Goal: Information Seeking & Learning: Learn about a topic

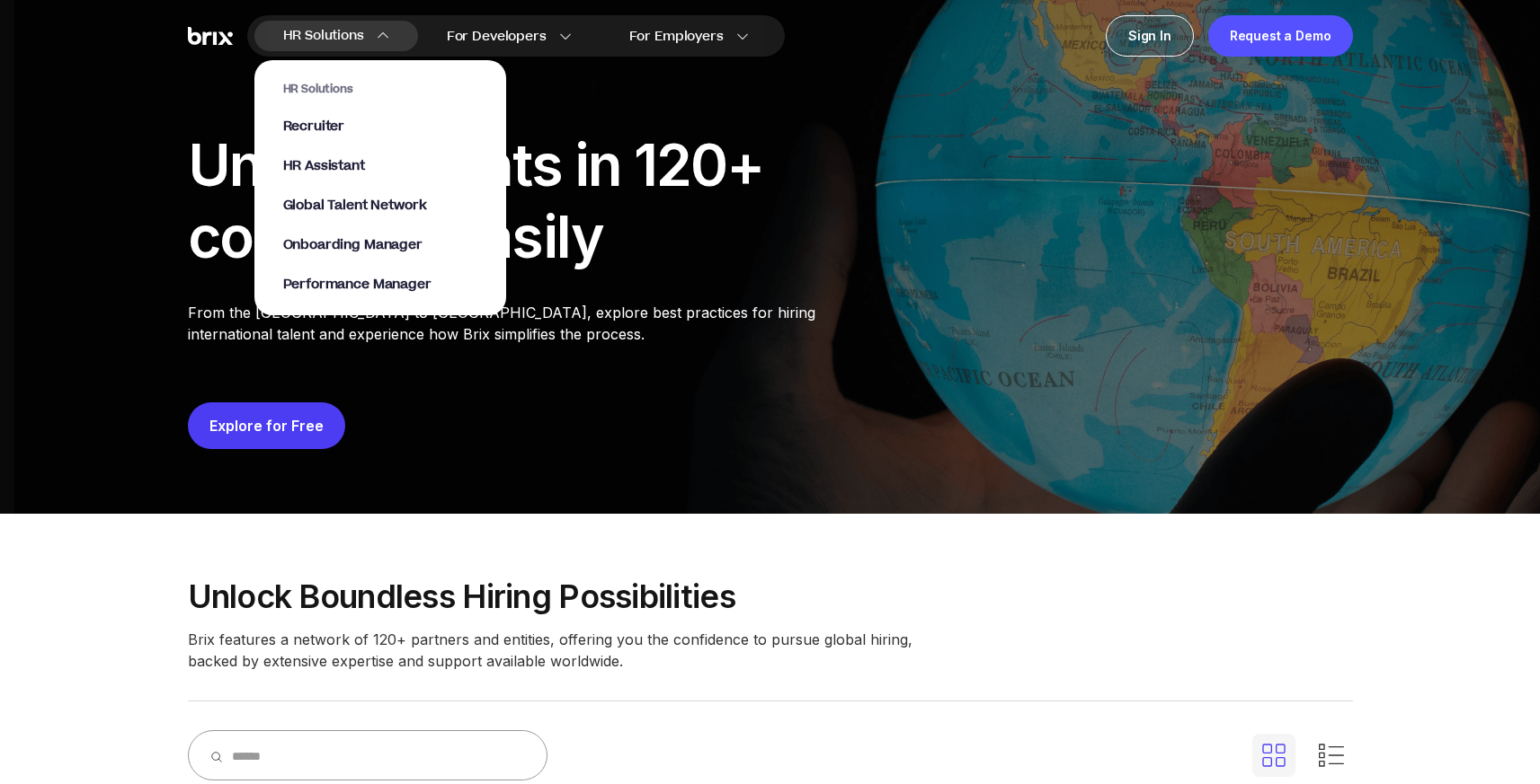
click at [343, 156] on div "HR Solutions Recruiter HR Assistant Global Talent Network Onboarding Manager Pe…" at bounding box center [380, 188] width 194 height 212
click at [349, 162] on div "HR Solutions Recruiter HR Assistant Global Talent Network Onboarding Manager Pe…" at bounding box center [380, 188] width 194 height 212
click at [350, 163] on span "HR Assistant" at bounding box center [323, 166] width 82 height 20
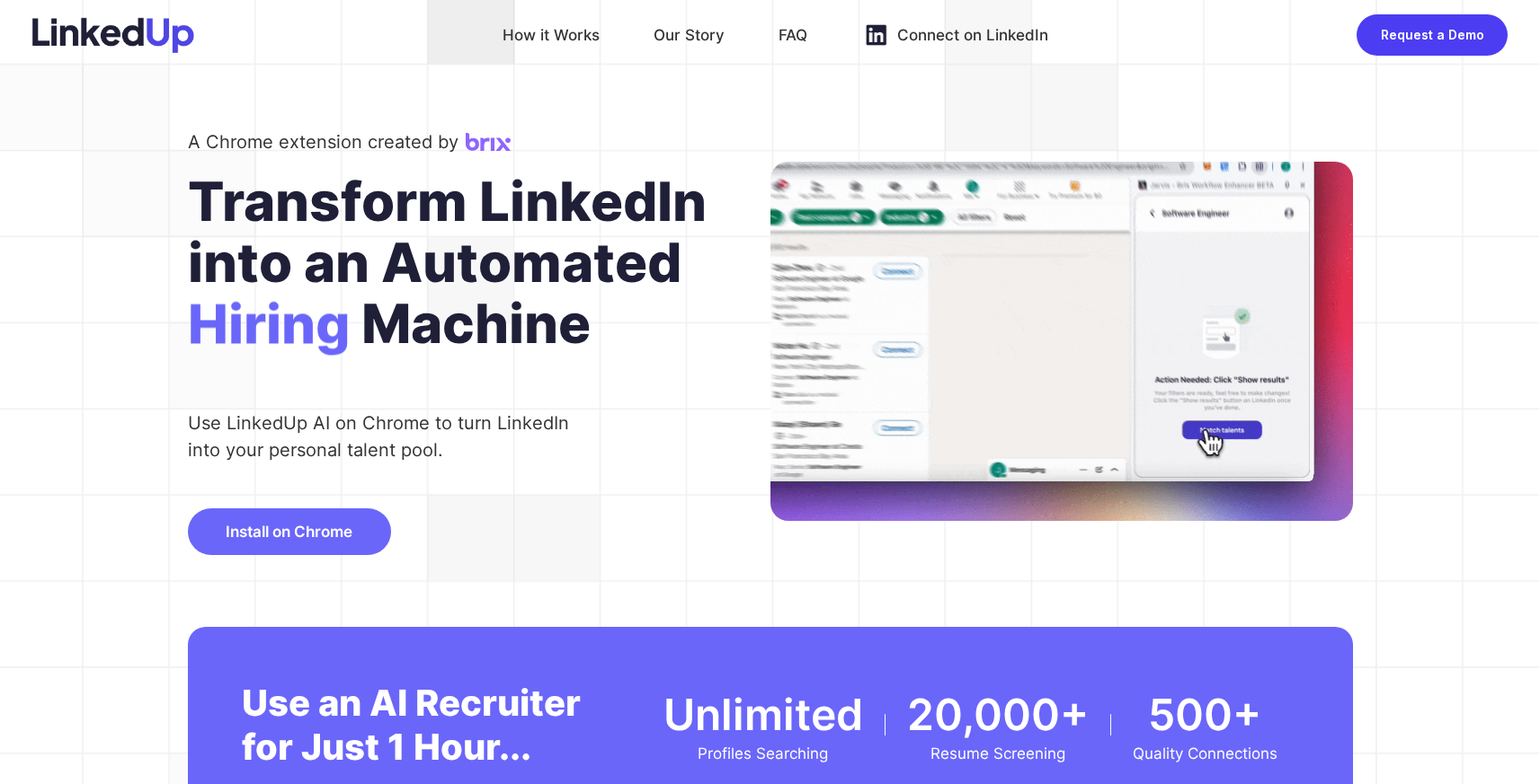
click at [587, 193] on div "Transform LinkedIn" at bounding box center [478, 201] width 582 height 62
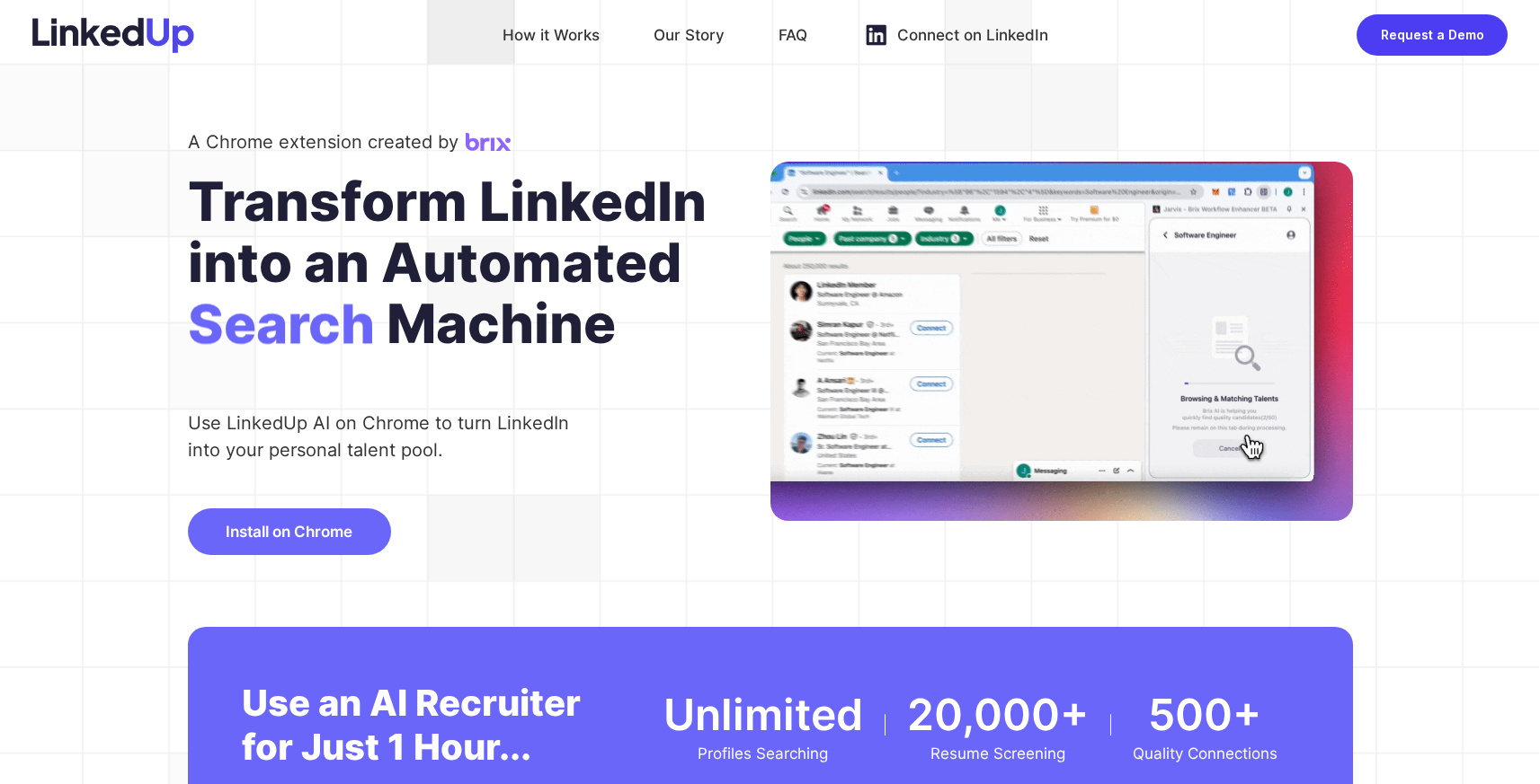
click at [538, 505] on div "A Chrome extension created by Transform LinkedIn into an Automated Search Machi…" at bounding box center [478, 341] width 582 height 428
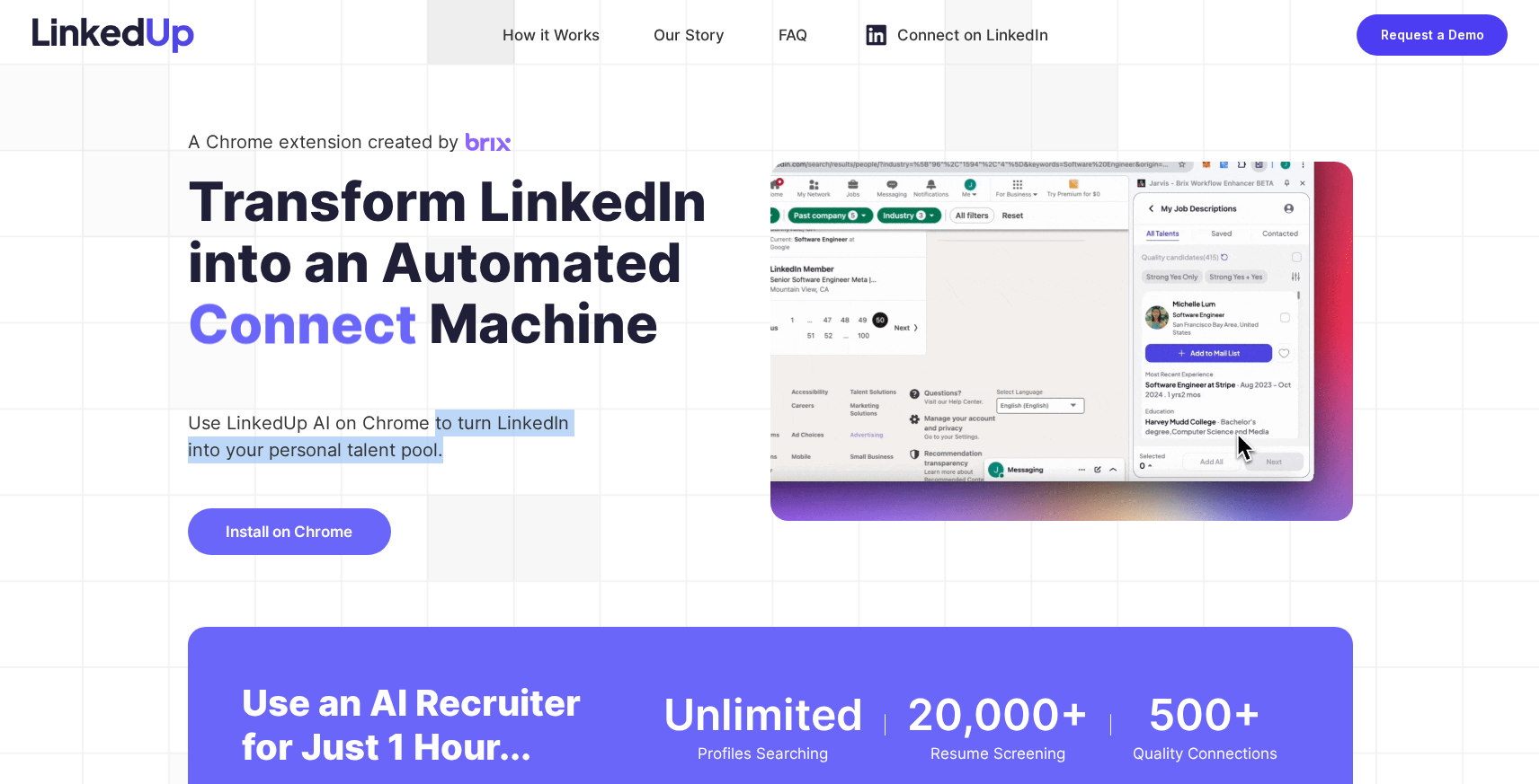
drag, startPoint x: 458, startPoint y: 443, endPoint x: 433, endPoint y: 428, distance: 29.2
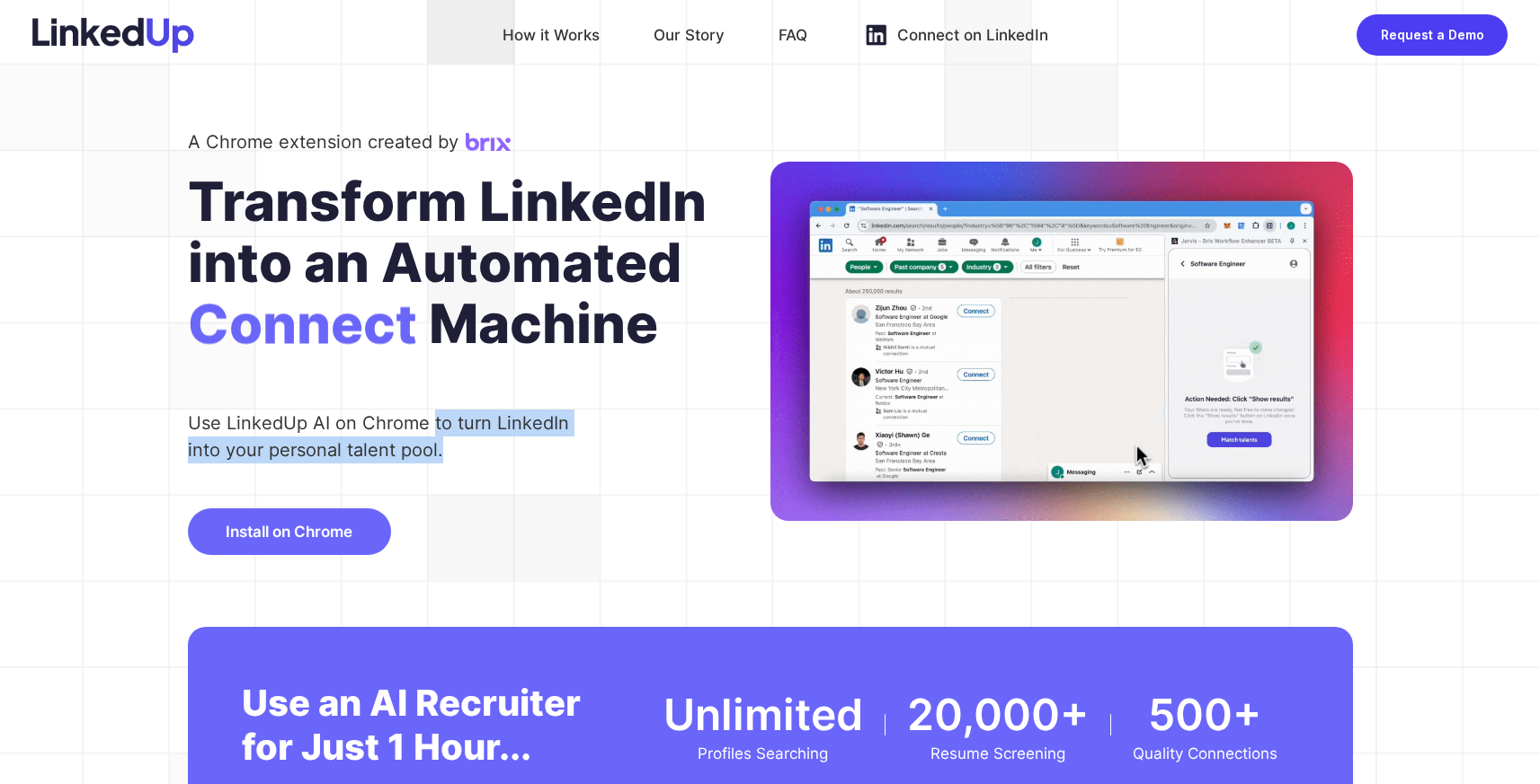
click at [433, 428] on div "Use LinkedUp AI on Chrome to turn LinkedIn into your personal talent pool." at bounding box center [386, 437] width 398 height 54
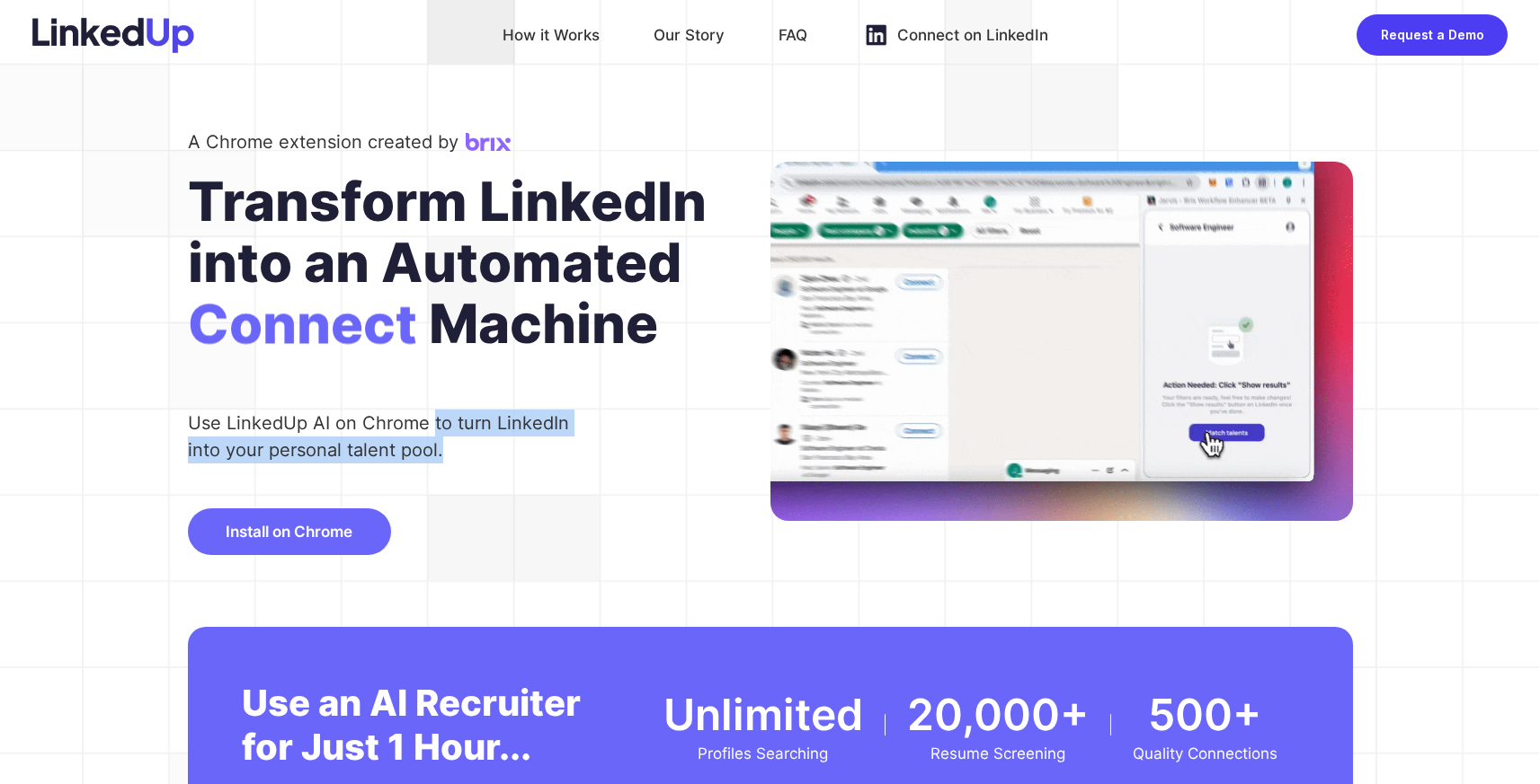
copy div "to turn LinkedIn into your personal talent pool."
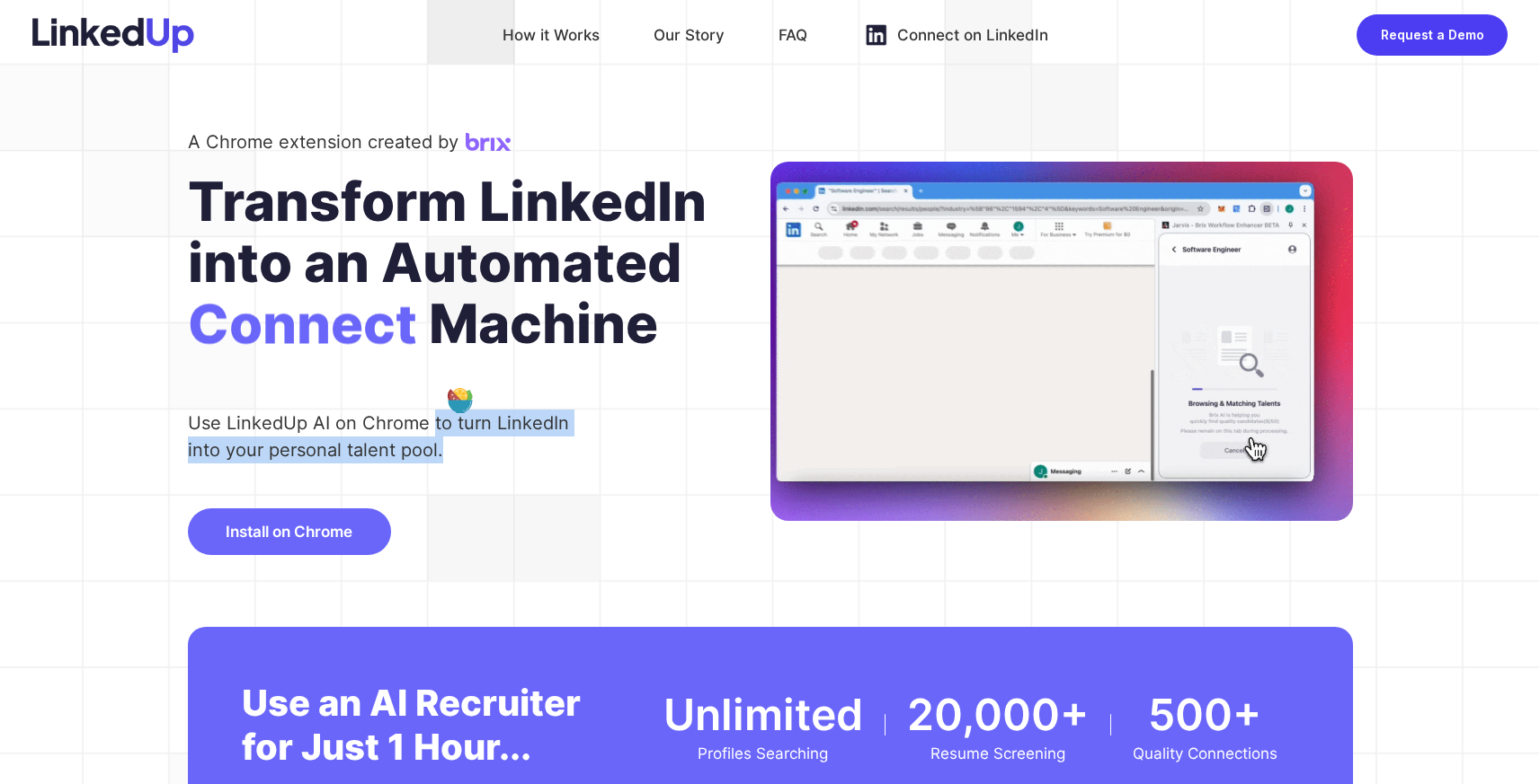
click at [448, 447] on div "Use LinkedUp AI on Chrome to turn LinkedIn into your personal talent pool." at bounding box center [386, 437] width 398 height 54
